Goal: Information Seeking & Learning: Learn about a topic

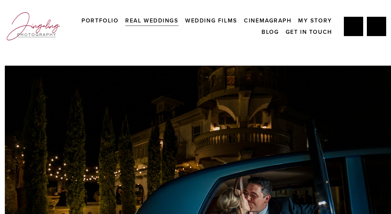
click at [210, 23] on link "Wedding Films" at bounding box center [211, 20] width 52 height 11
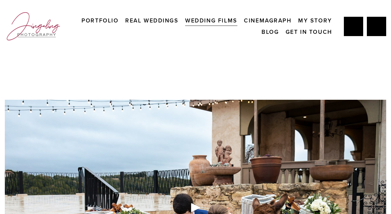
click at [263, 22] on link "Cinemagraph" at bounding box center [267, 20] width 47 height 11
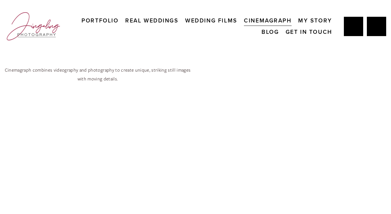
click at [226, 20] on link "Wedding Films" at bounding box center [211, 20] width 52 height 11
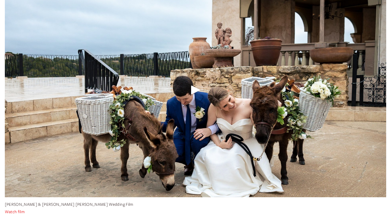
scroll to position [113, 0]
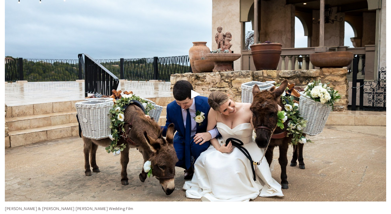
click at [195, 92] on div "Play" at bounding box center [196, 94] width 14 height 14
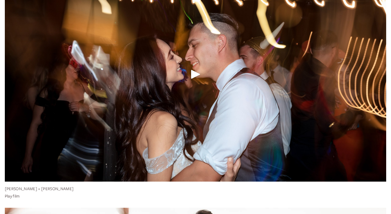
scroll to position [332, 0]
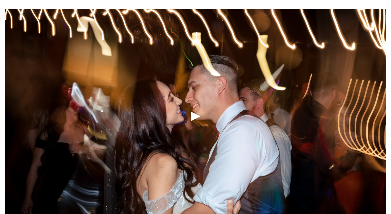
click at [193, 117] on div "Play" at bounding box center [196, 116] width 14 height 14
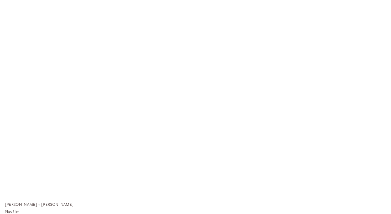
scroll to position [359, 0]
